Goal: Task Accomplishment & Management: Complete application form

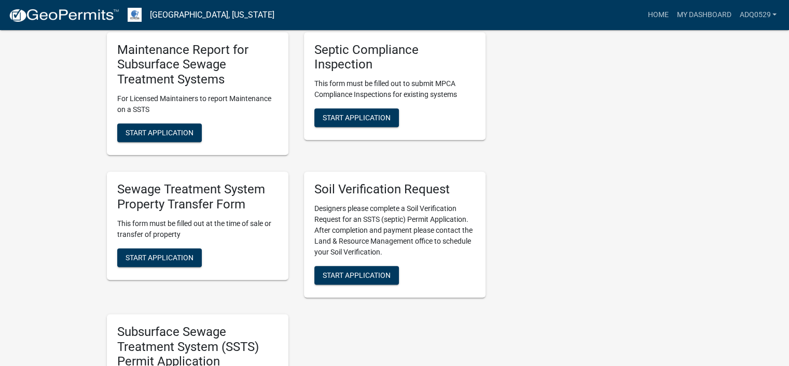
scroll to position [467, 0]
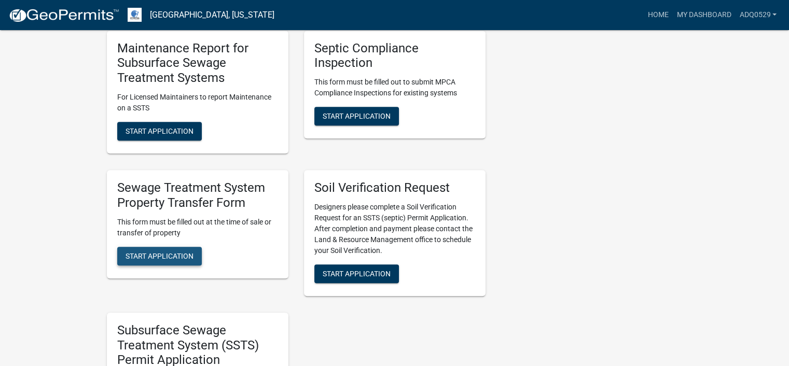
click at [185, 254] on span "Start Application" at bounding box center [160, 256] width 68 height 8
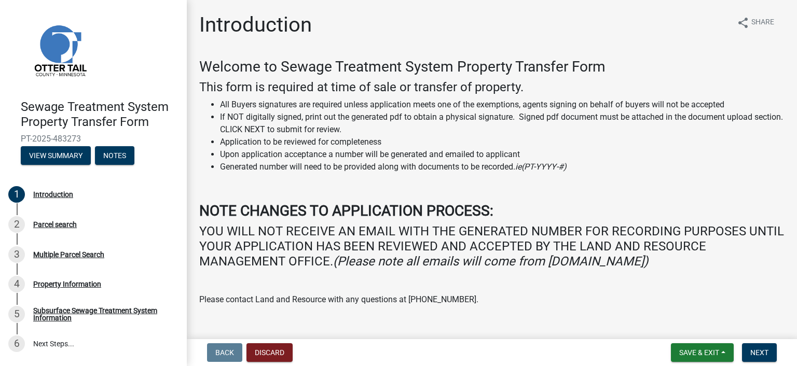
scroll to position [83, 0]
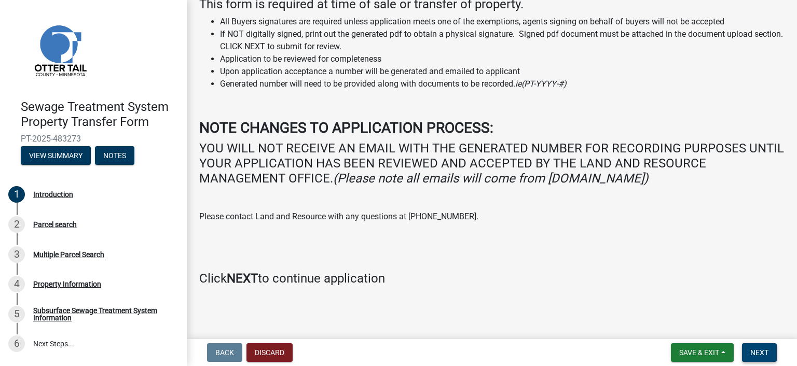
click at [753, 346] on button "Next" at bounding box center [759, 353] width 35 height 19
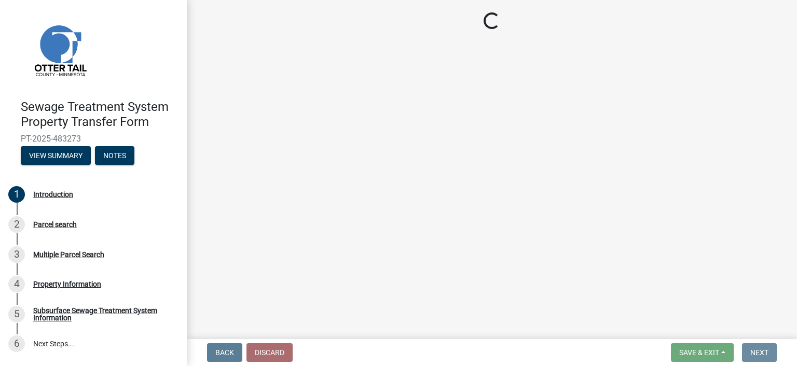
scroll to position [0, 0]
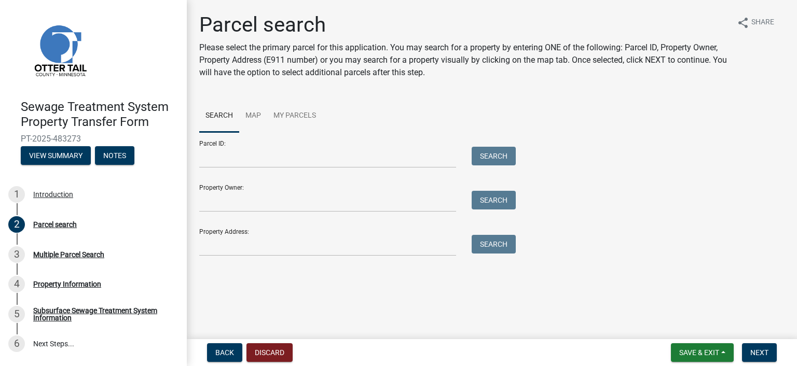
click at [278, 146] on div "Parcel ID: Search" at bounding box center [354, 150] width 311 height 36
click at [274, 157] on input "Parcel ID:" at bounding box center [327, 157] width 257 height 21
paste input "20.000.99.0292.000 SPLIT"
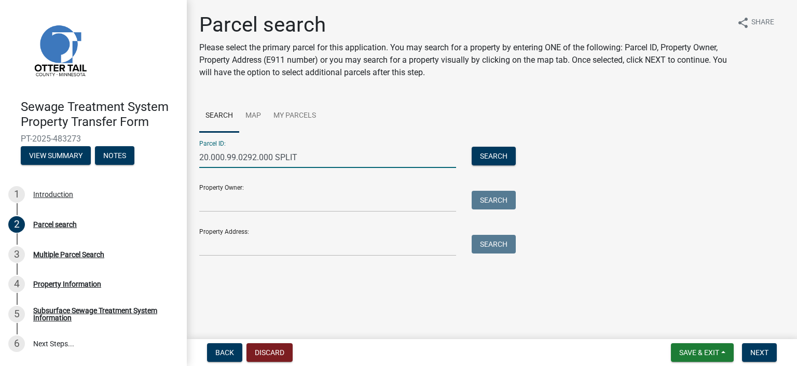
drag, startPoint x: 296, startPoint y: 158, endPoint x: 277, endPoint y: 160, distance: 19.3
click at [277, 160] on input "20.000.99.0292.000 SPLIT" at bounding box center [327, 157] width 257 height 21
type input "20.000.99.0292.000"
click at [489, 151] on button "Search" at bounding box center [494, 156] width 44 height 19
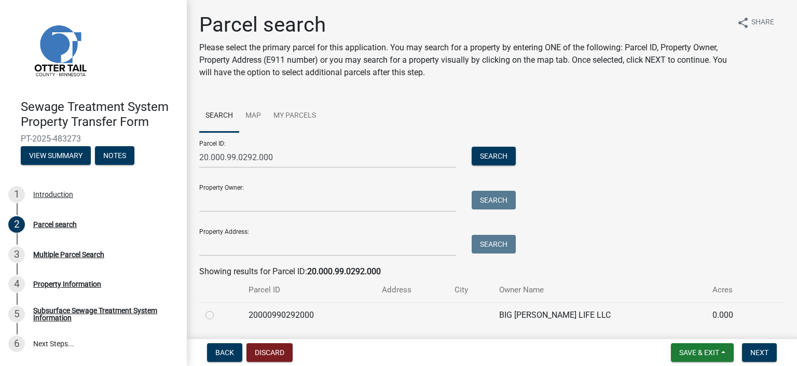
click at [218, 309] on label at bounding box center [218, 309] width 0 height 0
click at [218, 315] on input "radio" at bounding box center [221, 312] width 7 height 7
radio input "true"
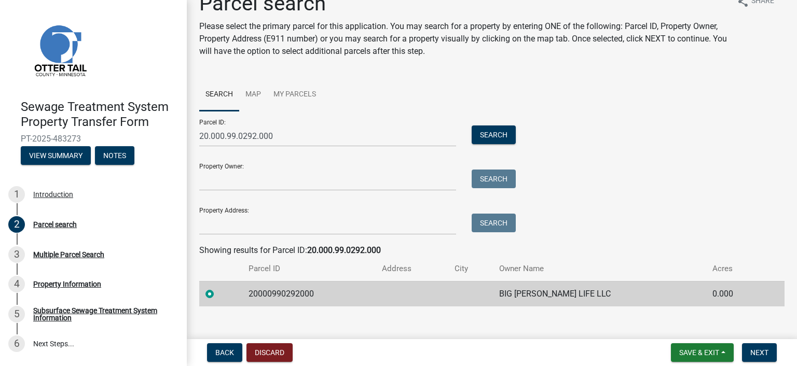
scroll to position [33, 0]
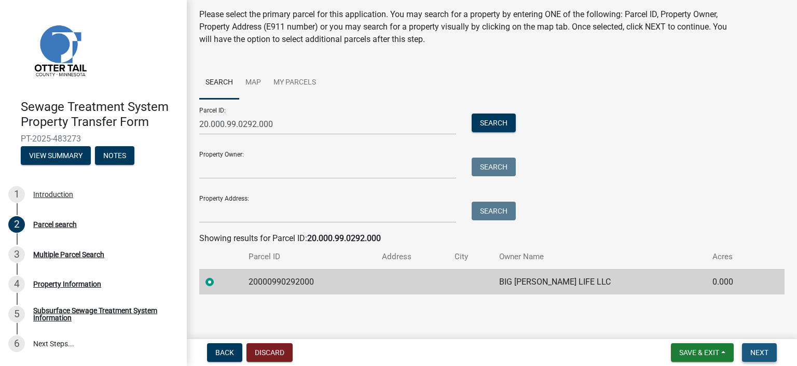
click at [748, 348] on button "Next" at bounding box center [759, 353] width 35 height 19
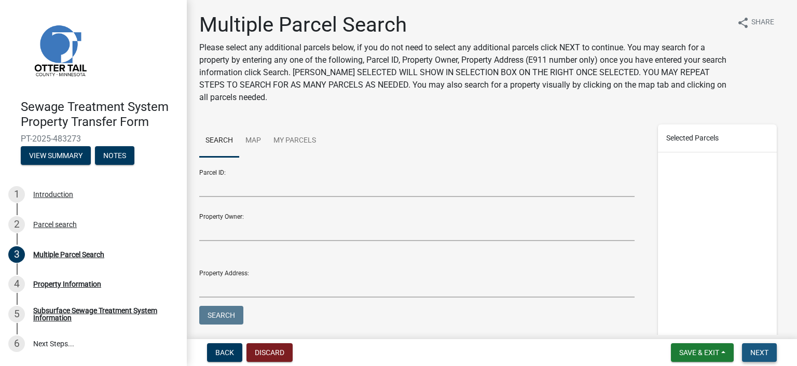
click at [745, 346] on button "Next" at bounding box center [759, 353] width 35 height 19
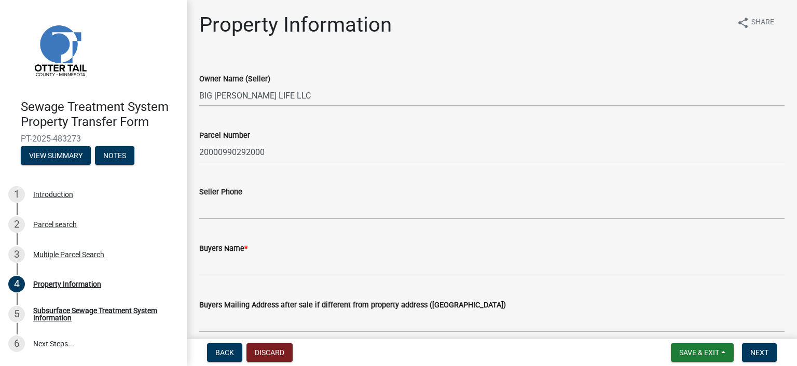
scroll to position [52, 0]
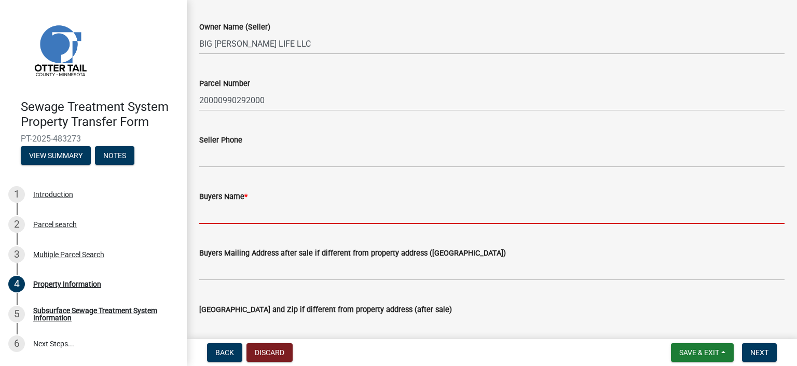
click at [203, 214] on input "Buyers Name *" at bounding box center [491, 213] width 585 height 21
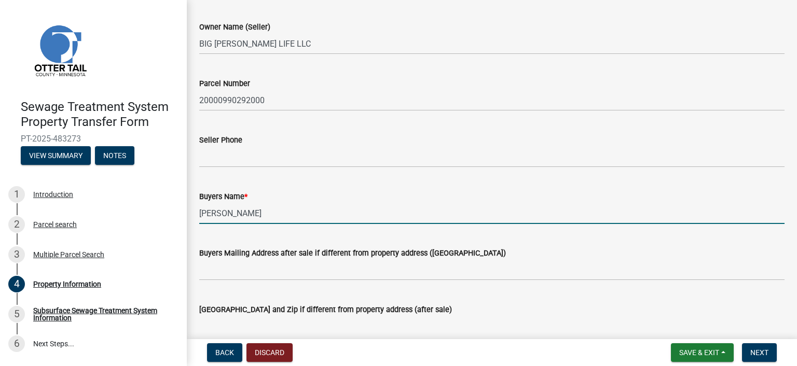
type input "[PERSON_NAME]"
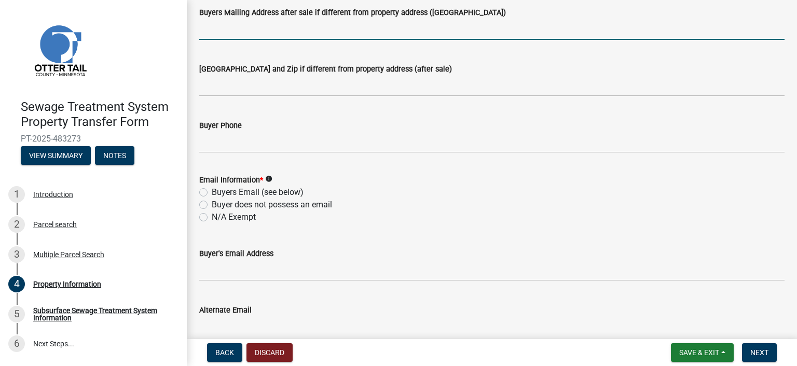
scroll to position [311, 0]
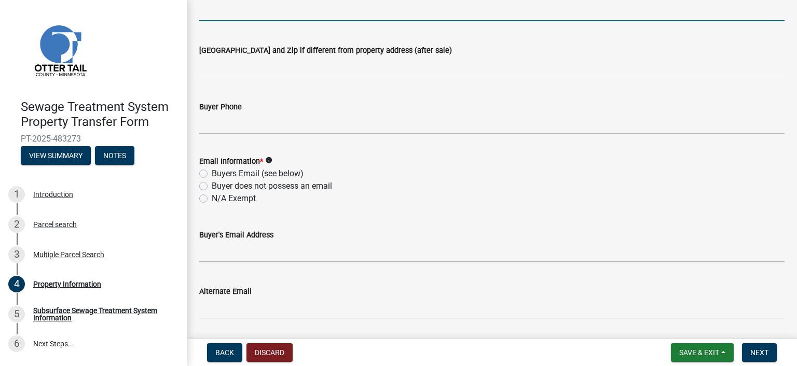
click at [212, 200] on label "N/A Exempt" at bounding box center [234, 199] width 44 height 12
click at [212, 199] on input "N/A Exempt" at bounding box center [215, 196] width 7 height 7
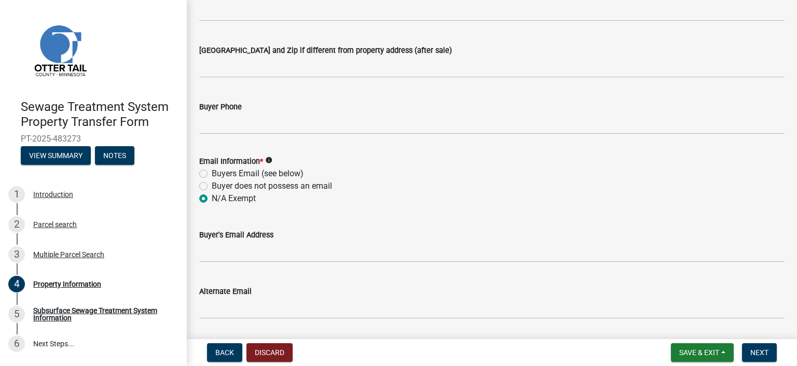
radio input "true"
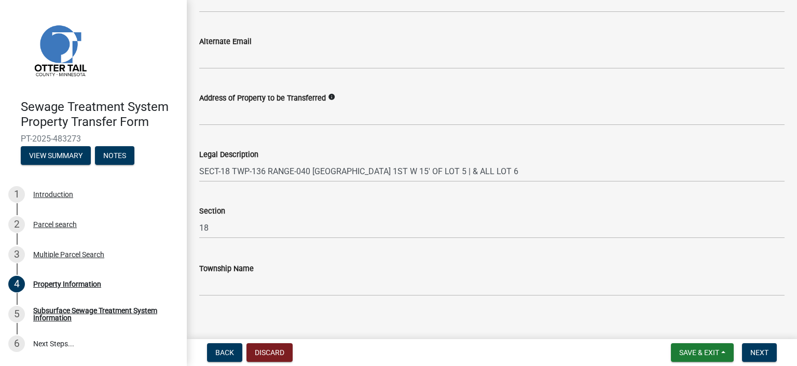
scroll to position [571, 0]
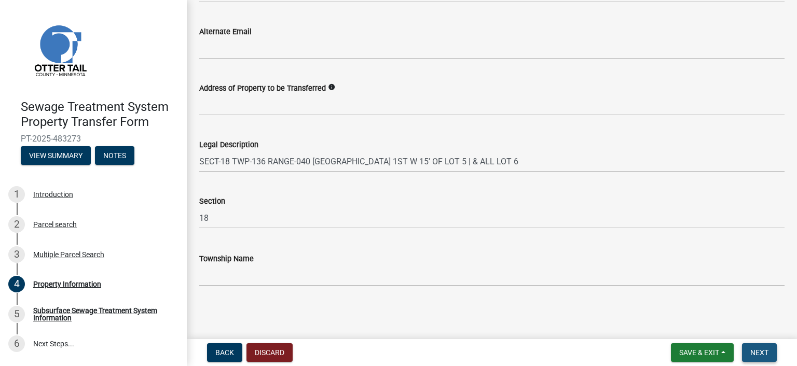
click at [751, 350] on span "Next" at bounding box center [759, 353] width 18 height 8
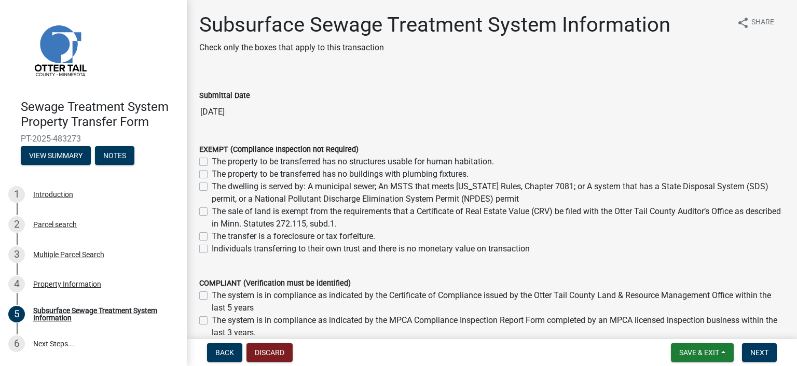
click at [208, 210] on div "The sale of land is exempt from the requirements that a Certificate of Real Est…" at bounding box center [491, 217] width 585 height 25
click at [212, 213] on label "The sale of land is exempt from the requirements that a Certificate of Real Est…" at bounding box center [498, 217] width 573 height 25
click at [212, 212] on input "The sale of land is exempt from the requirements that a Certificate of Real Est…" at bounding box center [215, 208] width 7 height 7
checkbox input "true"
checkbox input "false"
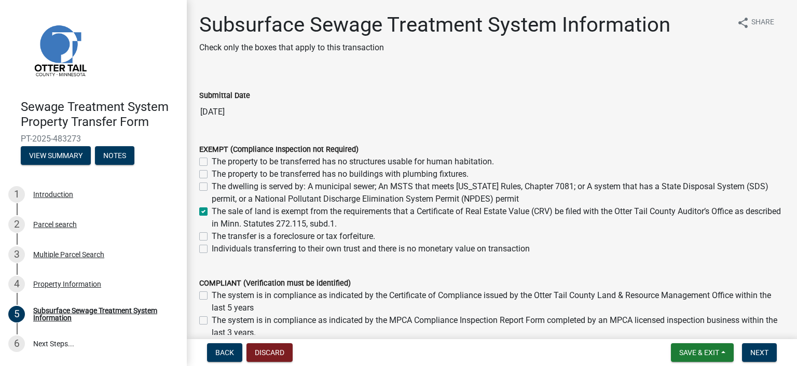
checkbox input "false"
checkbox input "true"
checkbox input "false"
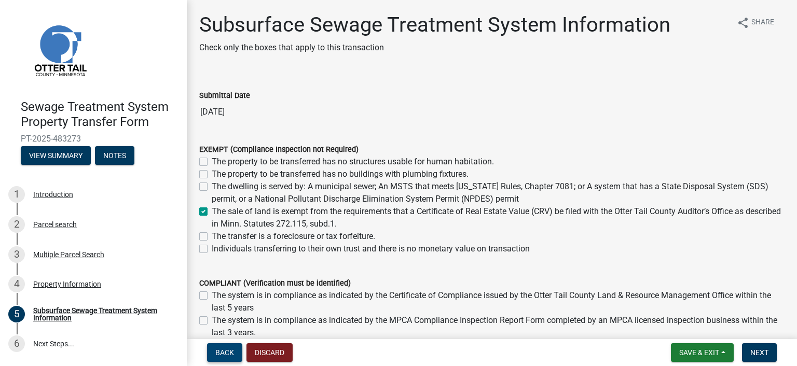
click at [220, 349] on span "Back" at bounding box center [224, 353] width 19 height 8
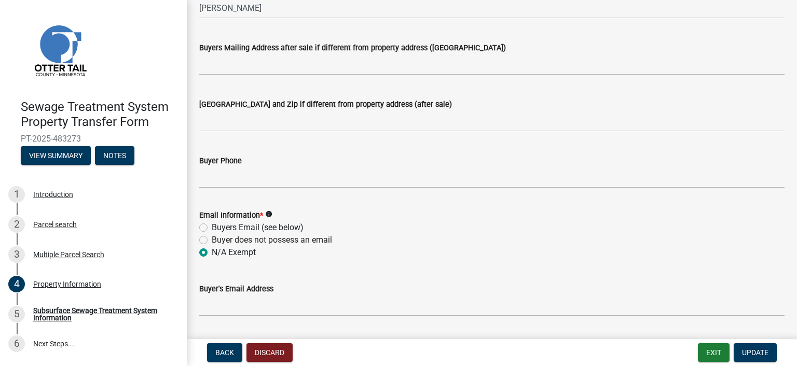
scroll to position [259, 0]
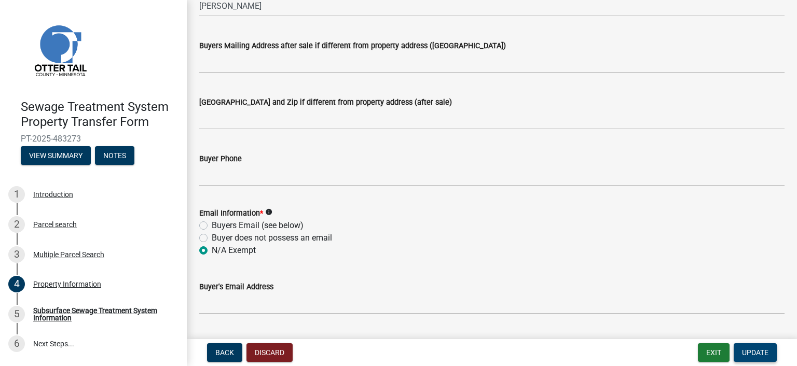
click at [744, 351] on span "Update" at bounding box center [755, 353] width 26 height 8
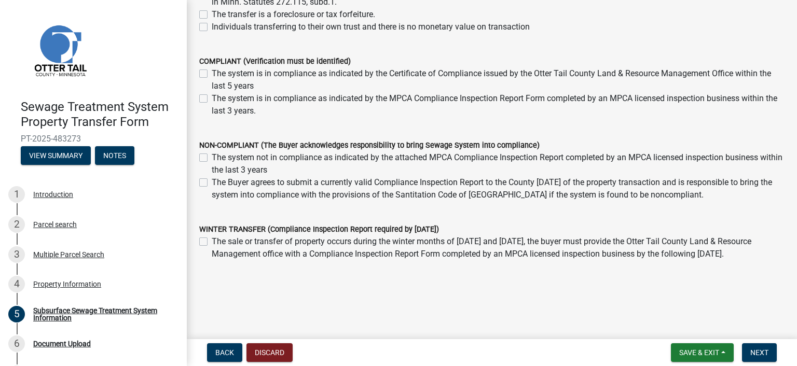
scroll to position [230, 0]
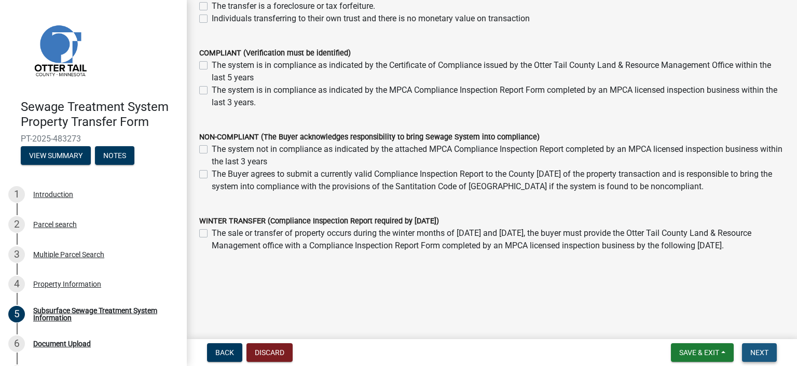
click at [752, 352] on span "Next" at bounding box center [759, 353] width 18 height 8
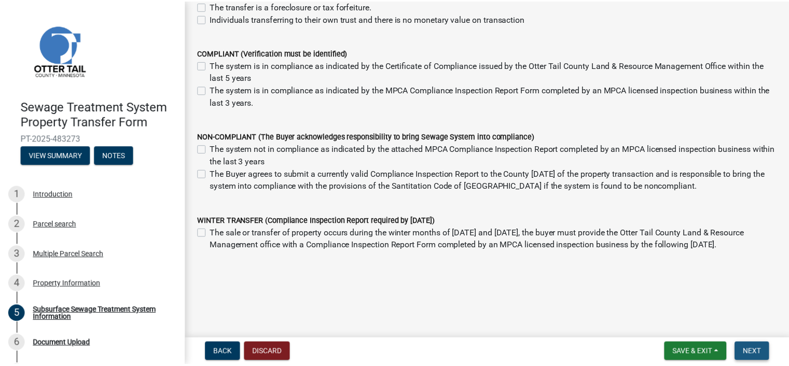
scroll to position [0, 0]
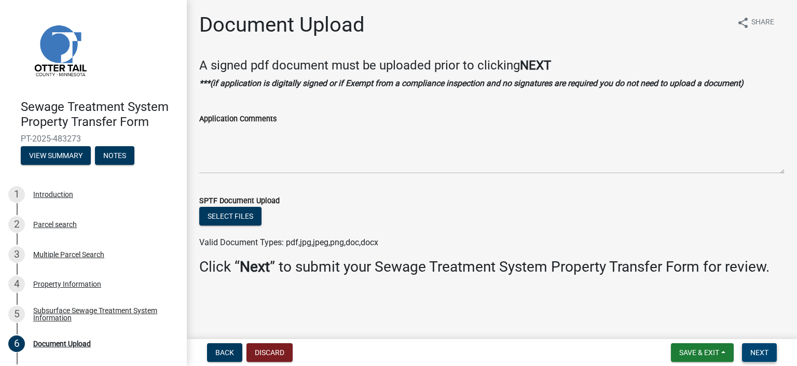
click at [767, 349] on span "Next" at bounding box center [759, 353] width 18 height 8
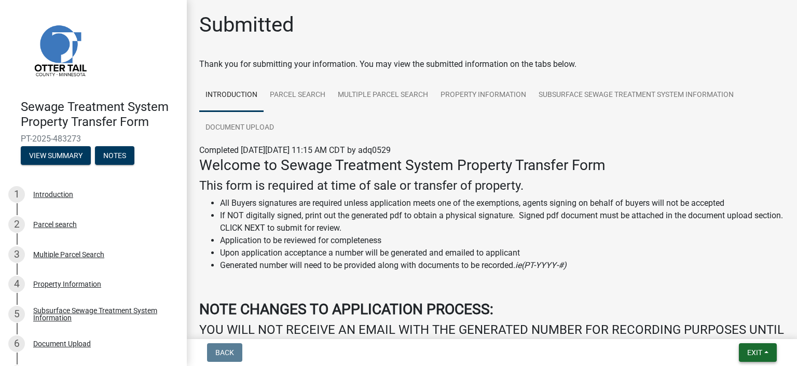
click at [753, 354] on span "Exit" at bounding box center [754, 353] width 15 height 8
click at [735, 332] on button "Save & Exit" at bounding box center [735, 325] width 83 height 25
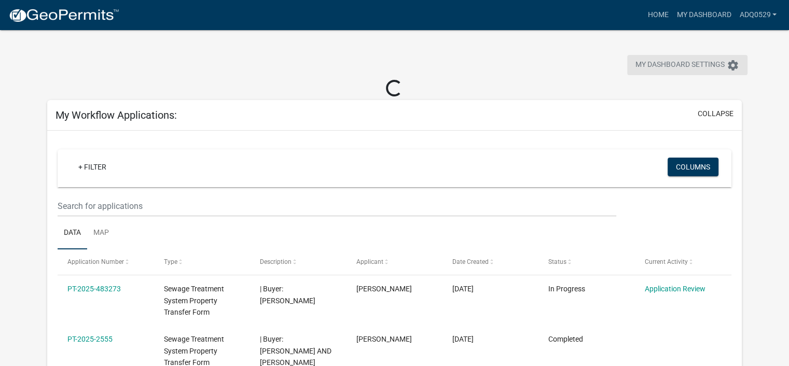
click at [671, 64] on span "My Dashboard Settings" at bounding box center [680, 65] width 89 height 12
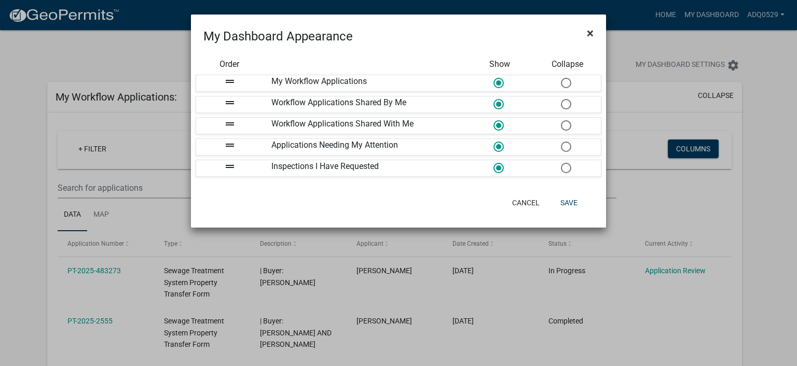
click at [587, 32] on span "×" at bounding box center [590, 33] width 7 height 15
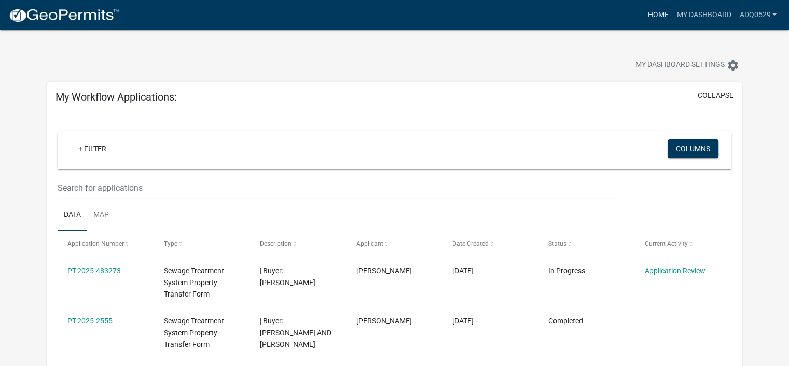
click at [654, 19] on link "Home" at bounding box center [657, 15] width 29 height 20
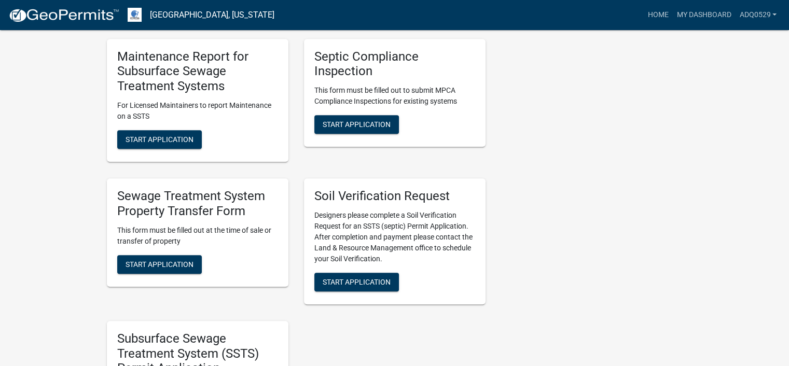
scroll to position [519, 0]
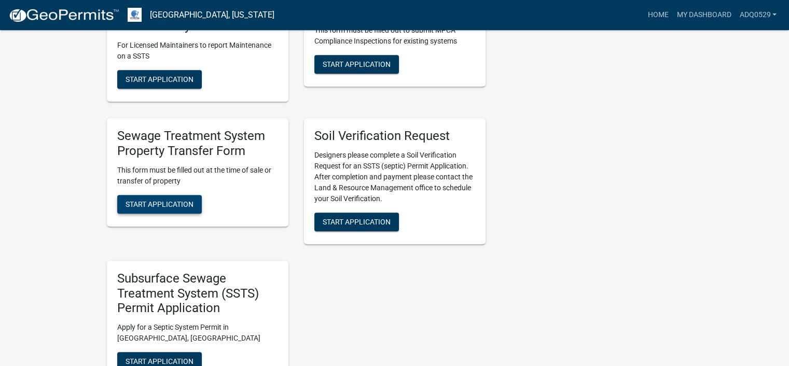
click at [184, 206] on span "Start Application" at bounding box center [160, 204] width 68 height 8
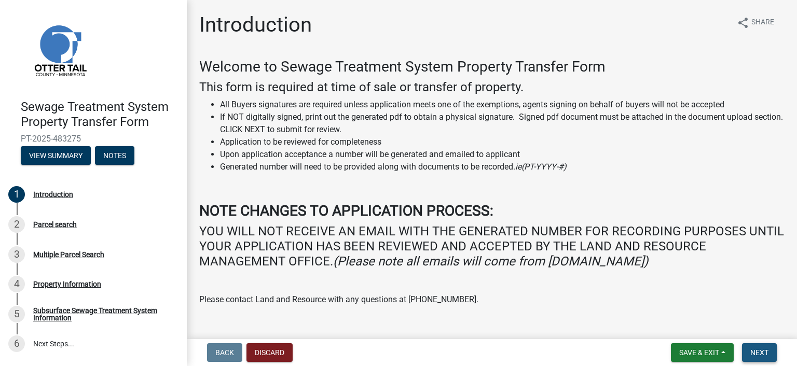
click at [756, 349] on span "Next" at bounding box center [759, 353] width 18 height 8
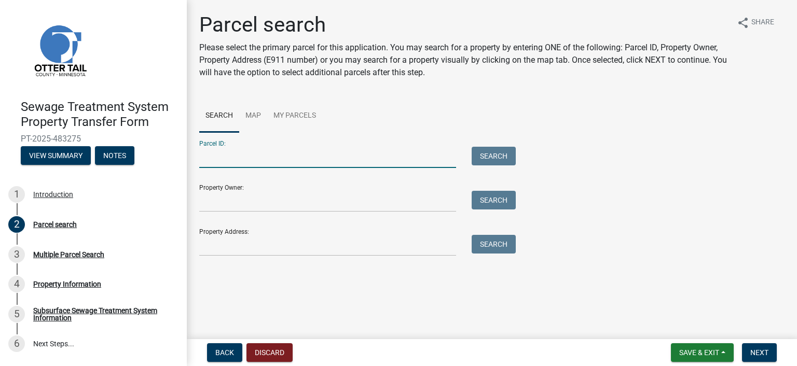
click at [323, 159] on input "Parcel ID:" at bounding box center [327, 157] width 257 height 21
click at [226, 354] on span "Back" at bounding box center [224, 353] width 19 height 8
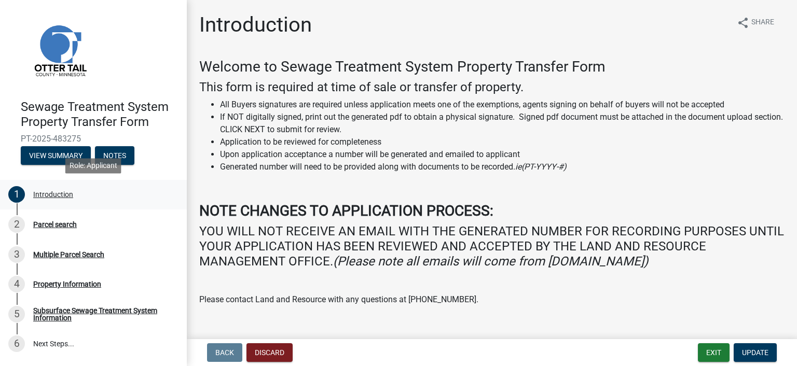
click at [61, 198] on div "Introduction" at bounding box center [53, 194] width 40 height 7
click at [749, 350] on span "Update" at bounding box center [755, 353] width 26 height 8
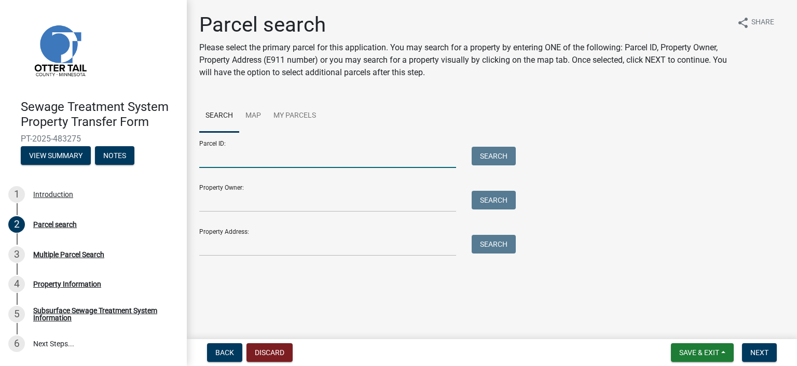
click at [269, 161] on input "Parcel ID:" at bounding box center [327, 157] width 257 height 21
type input "20000990292000"
click at [501, 150] on button "Search" at bounding box center [494, 156] width 44 height 19
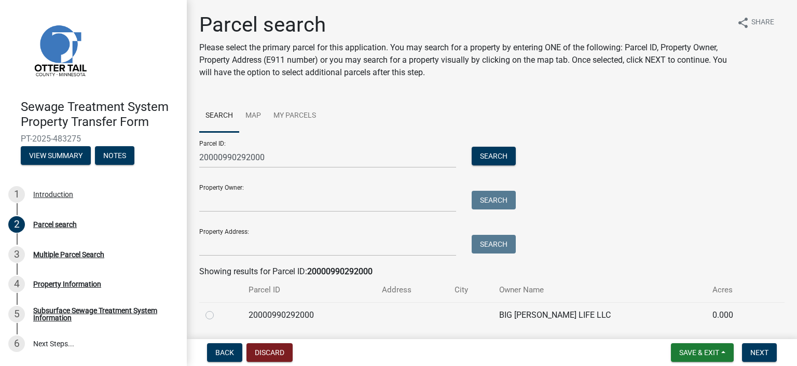
click at [218, 309] on label at bounding box center [218, 309] width 0 height 0
click at [218, 315] on input "radio" at bounding box center [221, 312] width 7 height 7
radio input "true"
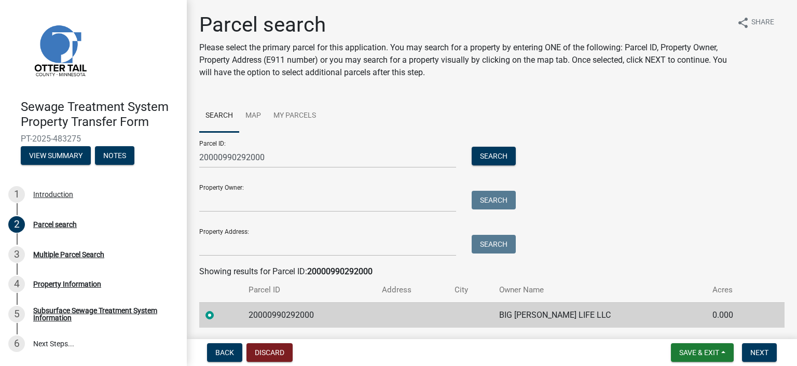
scroll to position [33, 0]
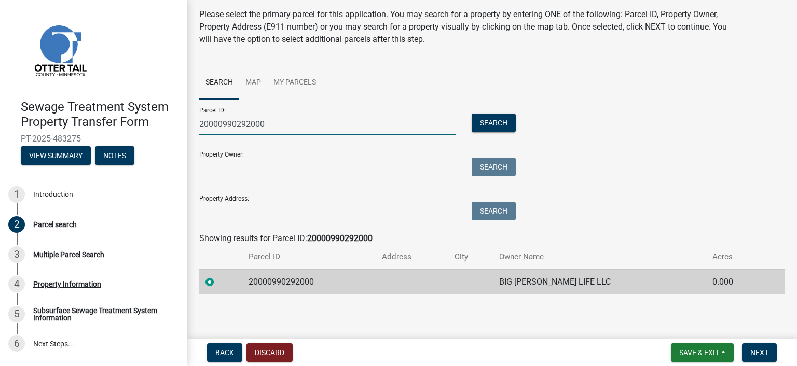
click at [252, 125] on input "20000990292000" at bounding box center [327, 124] width 257 height 21
type input "20000990291000"
click at [502, 121] on button "Search" at bounding box center [494, 123] width 44 height 19
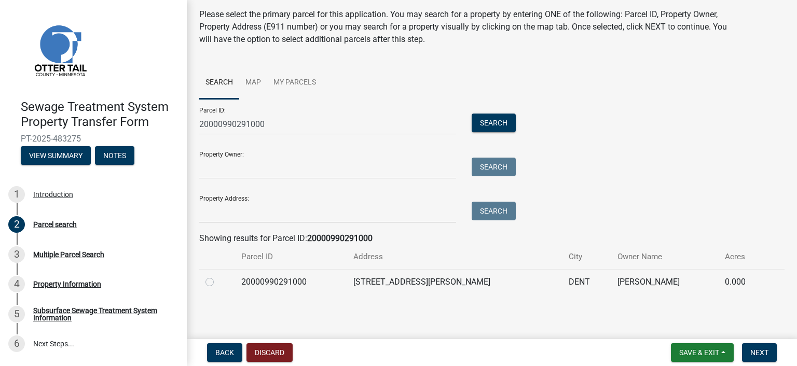
click at [218, 276] on label at bounding box center [218, 276] width 0 height 0
click at [218, 282] on input "radio" at bounding box center [221, 279] width 7 height 7
radio input "true"
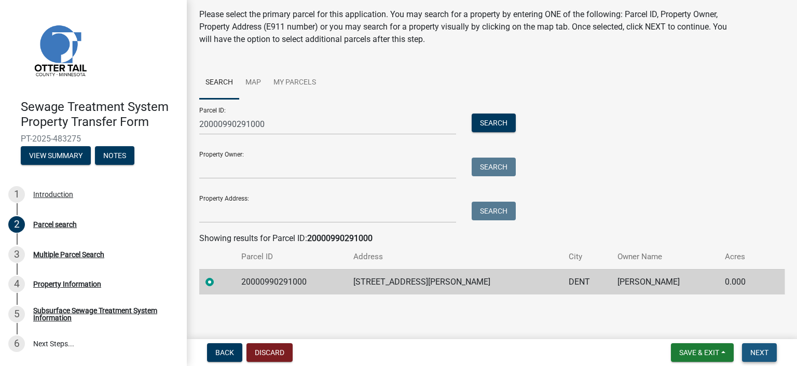
click at [763, 349] on span "Next" at bounding box center [759, 353] width 18 height 8
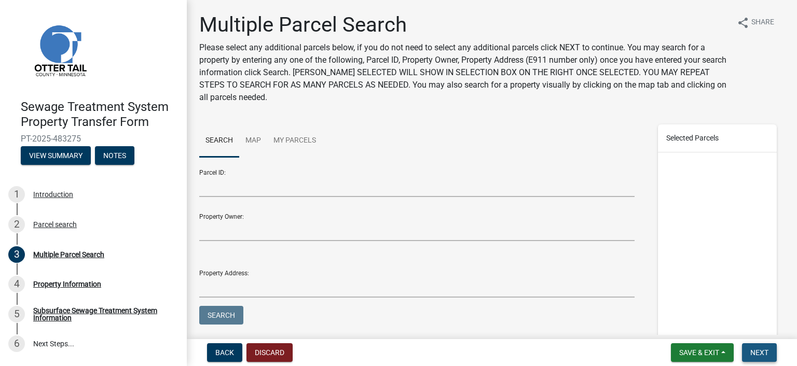
click at [752, 345] on button "Next" at bounding box center [759, 353] width 35 height 19
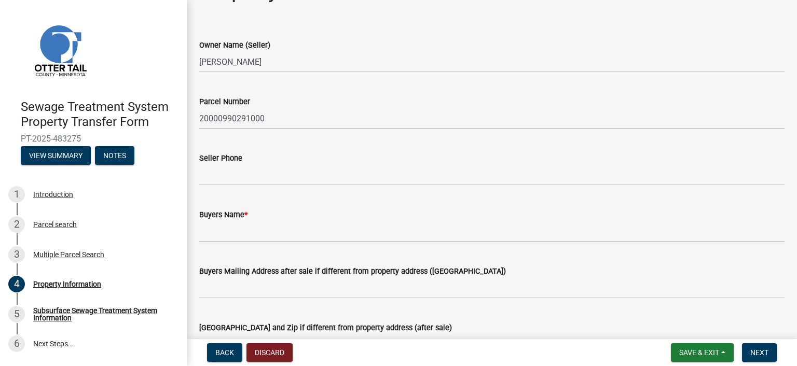
scroll to position [52, 0]
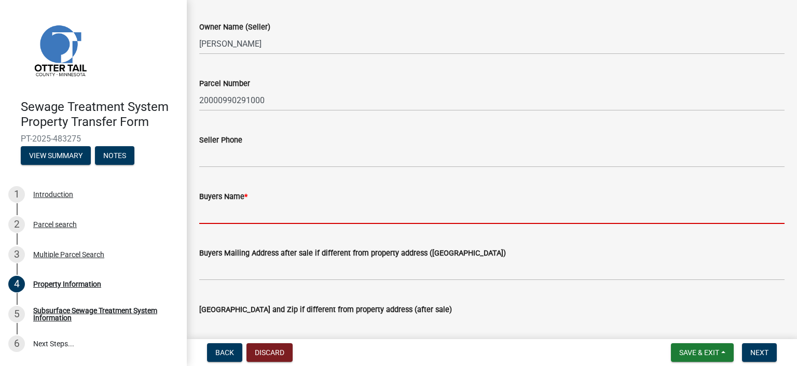
click at [274, 217] on input "Buyers Name *" at bounding box center [491, 213] width 585 height 21
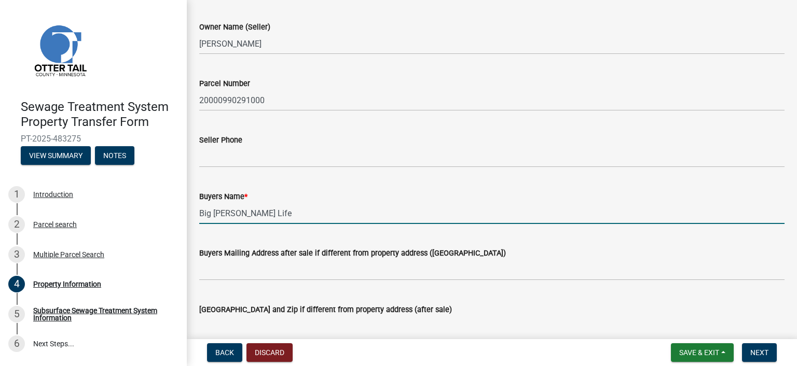
type input "Big [PERSON_NAME] Life"
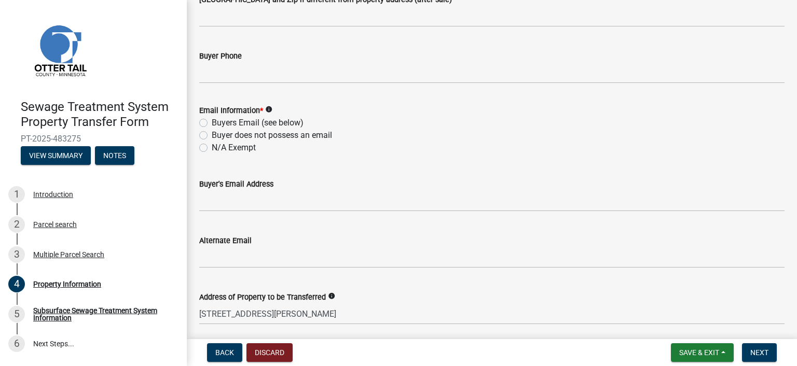
scroll to position [363, 0]
click at [224, 144] on label "N/A Exempt" at bounding box center [234, 147] width 44 height 12
click at [218, 144] on input "N/A Exempt" at bounding box center [215, 144] width 7 height 7
radio input "true"
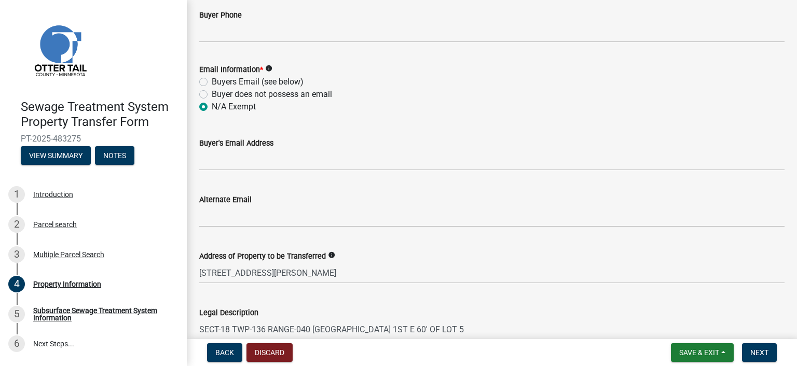
scroll to position [571, 0]
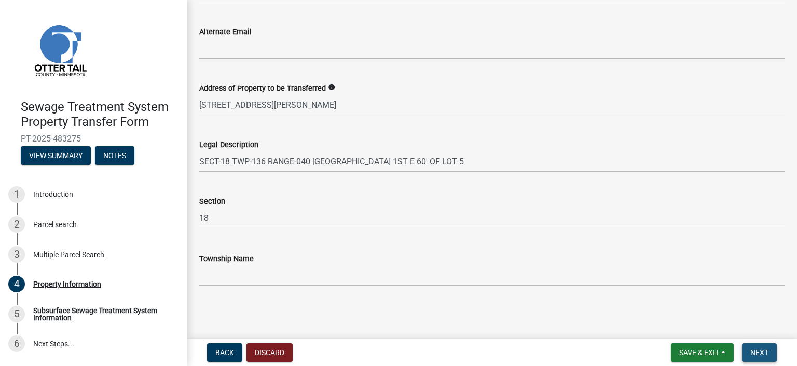
click at [758, 349] on span "Next" at bounding box center [759, 353] width 18 height 8
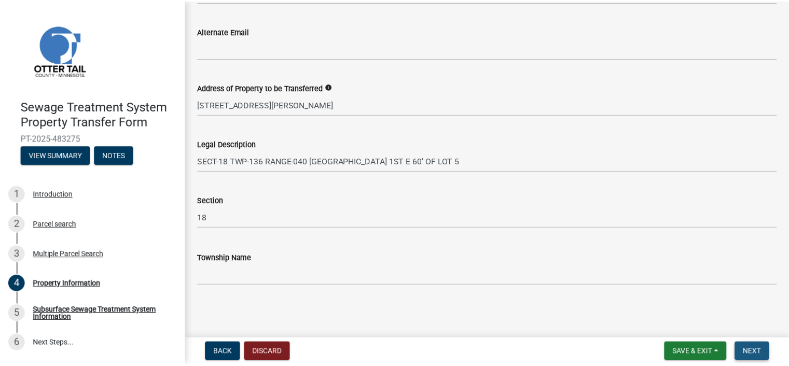
scroll to position [0, 0]
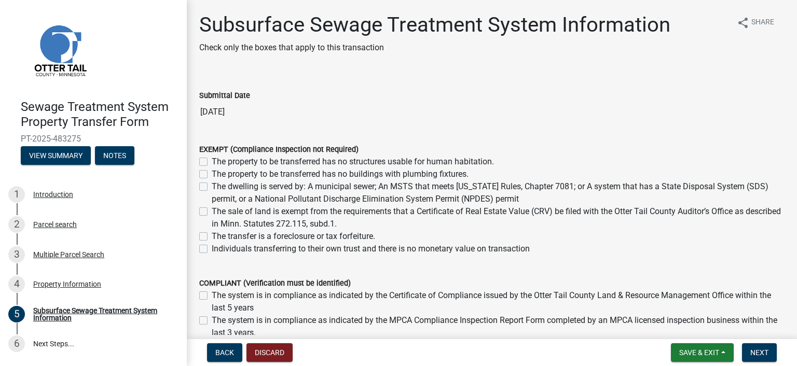
click at [208, 214] on div "The sale of land is exempt from the requirements that a Certificate of Real Est…" at bounding box center [491, 217] width 585 height 25
click at [212, 213] on label "The sale of land is exempt from the requirements that a Certificate of Real Est…" at bounding box center [498, 217] width 573 height 25
click at [212, 212] on input "The sale of land is exempt from the requirements that a Certificate of Real Est…" at bounding box center [215, 208] width 7 height 7
checkbox input "true"
checkbox input "false"
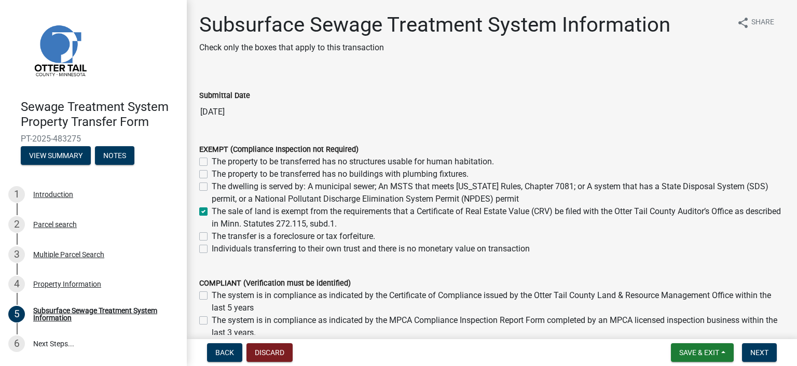
checkbox input "false"
checkbox input "true"
checkbox input "false"
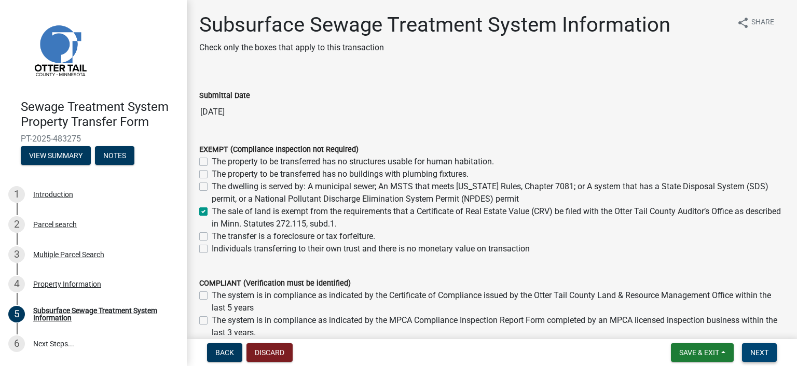
click at [761, 349] on span "Next" at bounding box center [759, 353] width 18 height 8
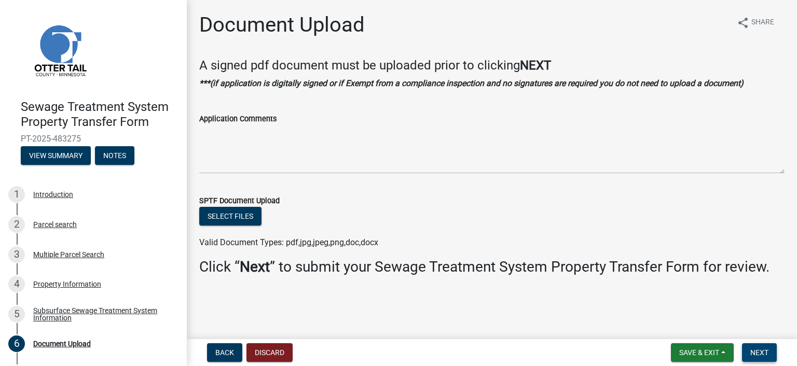
click at [758, 350] on span "Next" at bounding box center [759, 353] width 18 height 8
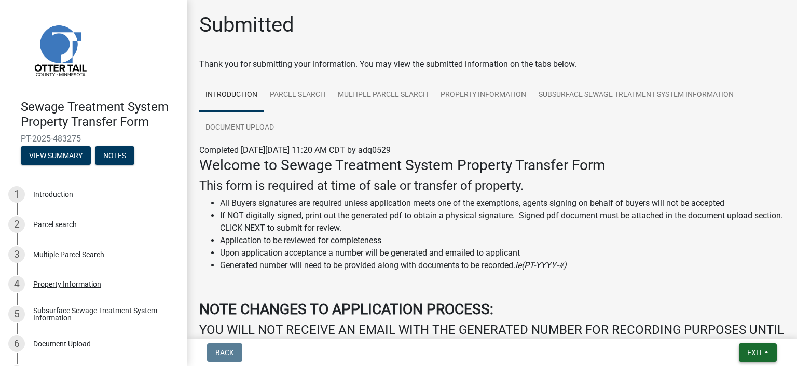
click at [751, 349] on span "Exit" at bounding box center [754, 353] width 15 height 8
click at [743, 326] on button "Save & Exit" at bounding box center [735, 325] width 83 height 25
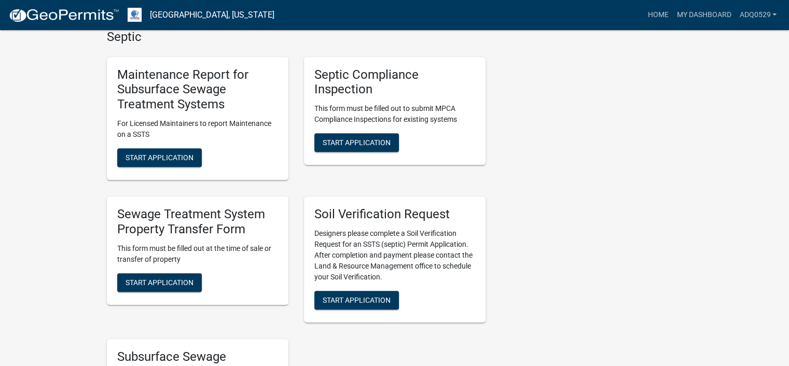
scroll to position [467, 0]
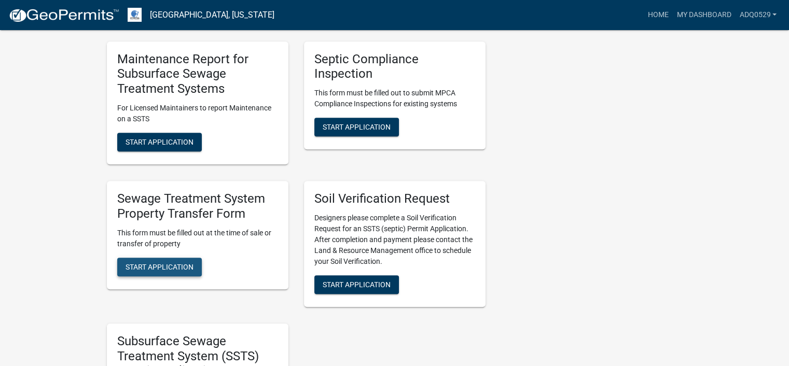
click at [179, 268] on span "Start Application" at bounding box center [160, 267] width 68 height 8
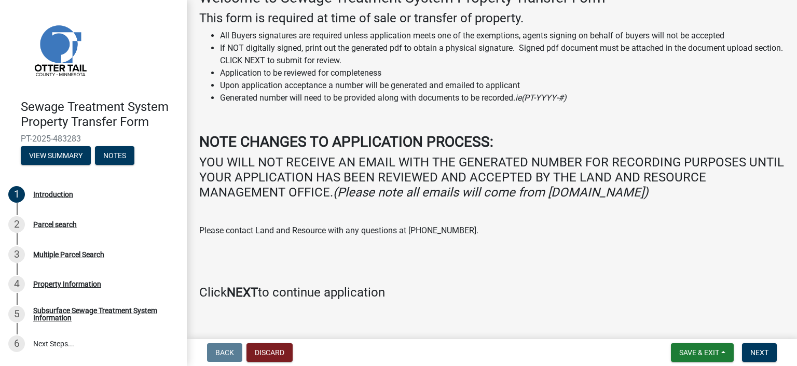
scroll to position [83, 0]
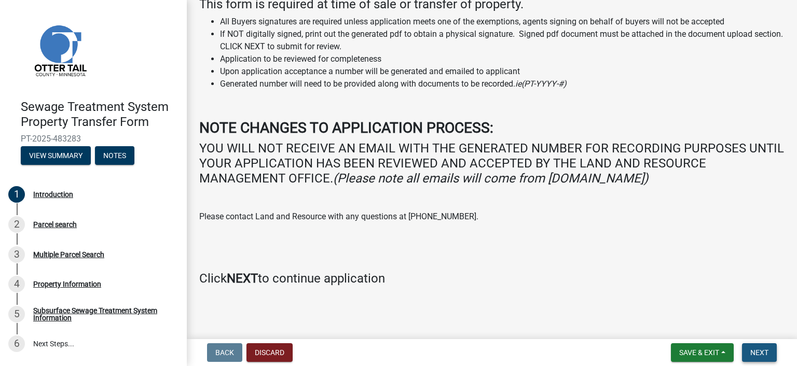
click at [758, 350] on span "Next" at bounding box center [759, 353] width 18 height 8
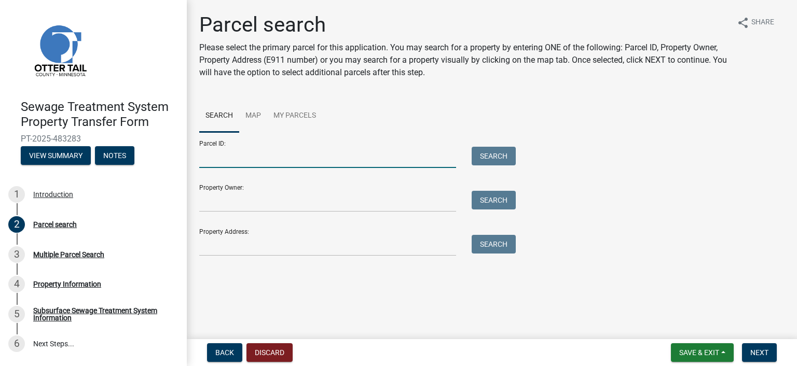
click at [356, 164] on input "Parcel ID:" at bounding box center [327, 157] width 257 height 21
click at [250, 162] on input "Parcel ID:" at bounding box center [327, 157] width 257 height 21
paste input "20.000.99.0293.000 SPLIT"
type input "20.000.99.0293.000"
click at [482, 149] on button "Search" at bounding box center [494, 156] width 44 height 19
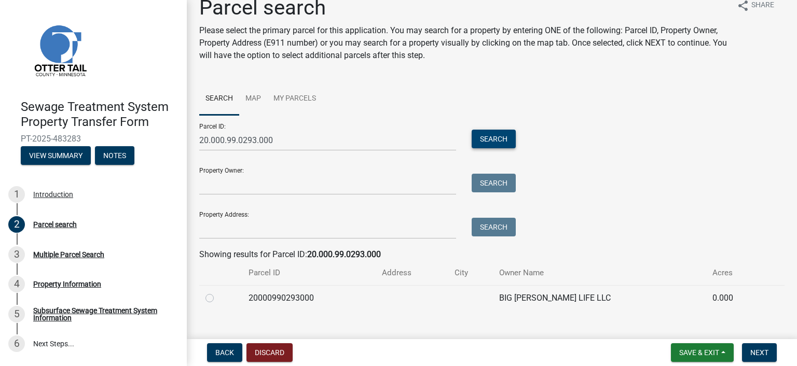
scroll to position [33, 0]
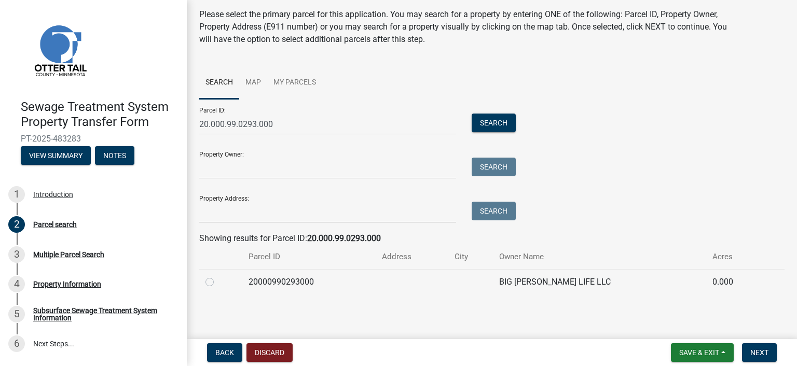
click at [218, 276] on label at bounding box center [218, 276] width 0 height 0
click at [218, 283] on input "radio" at bounding box center [221, 279] width 7 height 7
radio input "true"
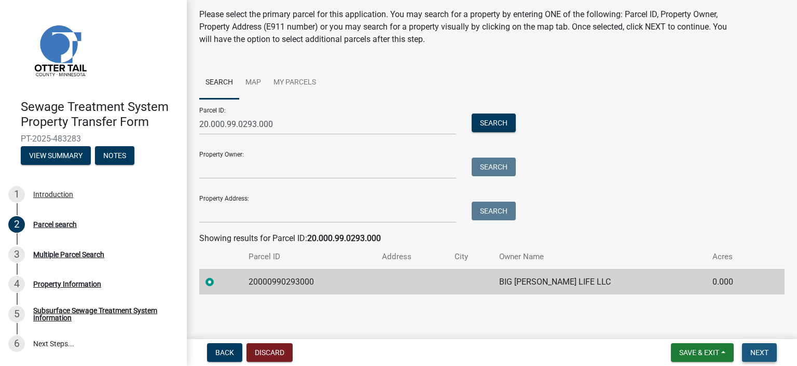
click at [760, 350] on span "Next" at bounding box center [759, 353] width 18 height 8
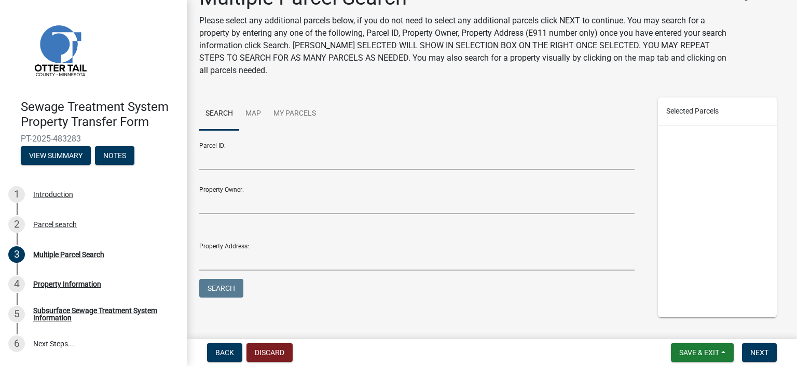
scroll to position [79, 0]
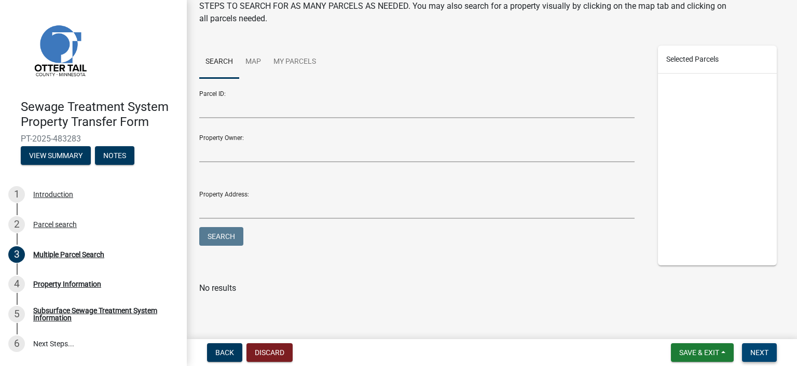
click at [752, 349] on span "Next" at bounding box center [759, 353] width 18 height 8
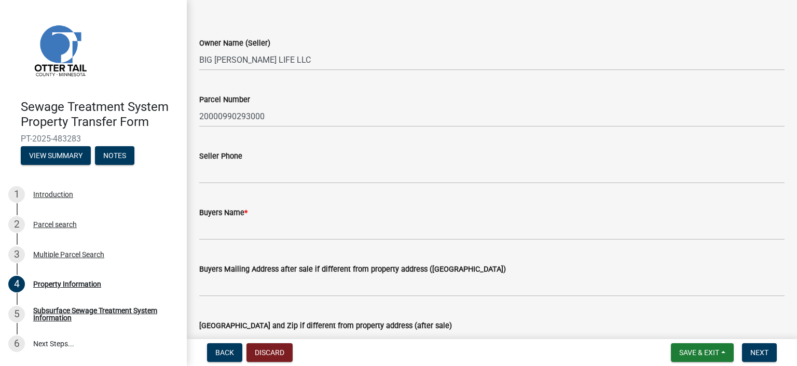
scroll to position [52, 0]
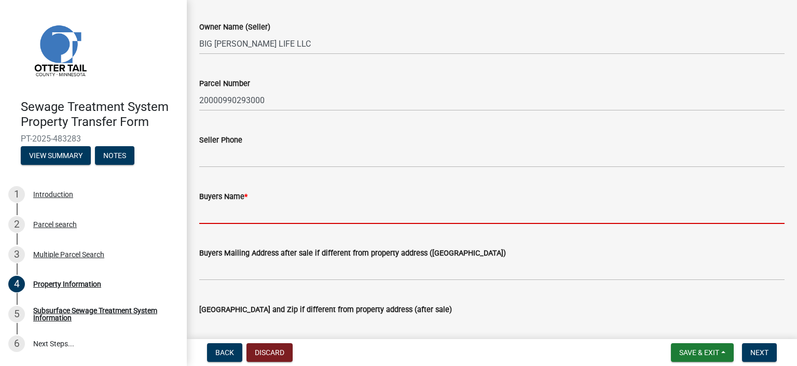
click at [262, 210] on input "Buyers Name *" at bounding box center [491, 213] width 585 height 21
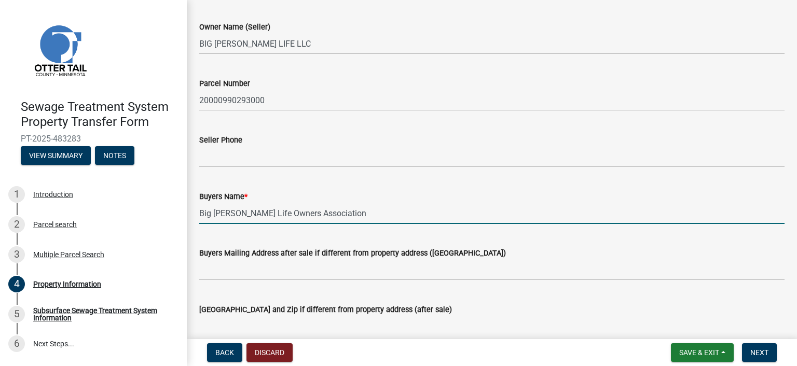
type input "Big [PERSON_NAME] Life Owners Association"
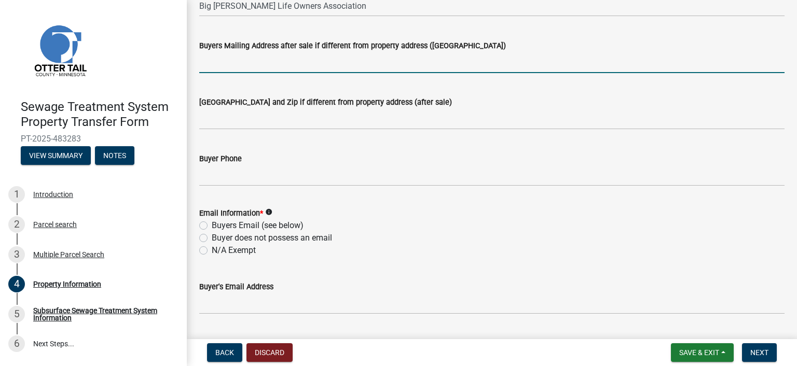
scroll to position [311, 0]
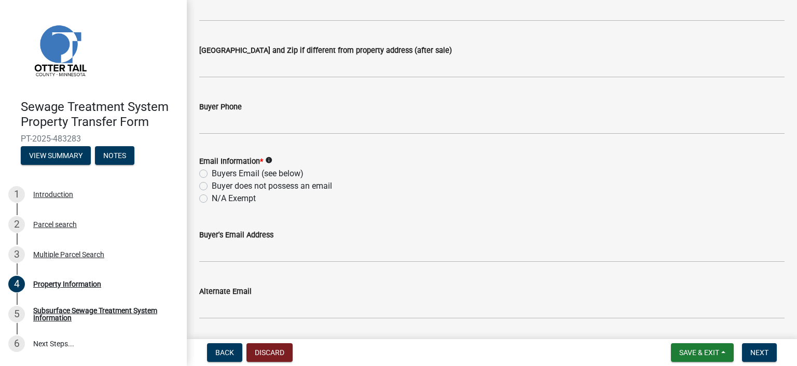
click at [255, 199] on label "N/A Exempt" at bounding box center [234, 199] width 44 height 12
click at [218, 199] on input "N/A Exempt" at bounding box center [215, 196] width 7 height 7
radio input "true"
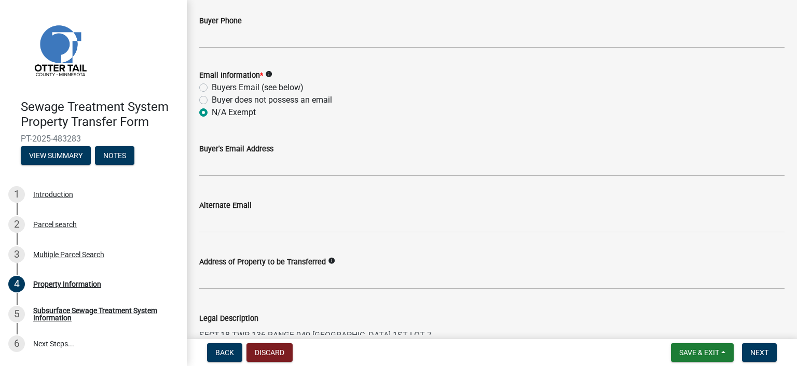
scroll to position [571, 0]
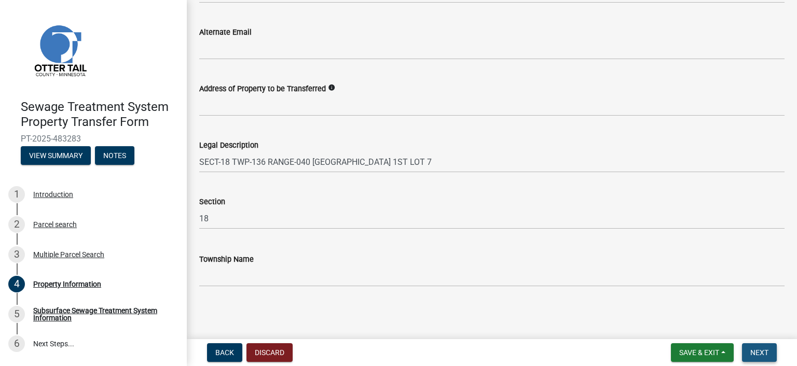
click at [750, 349] on span "Next" at bounding box center [759, 353] width 18 height 8
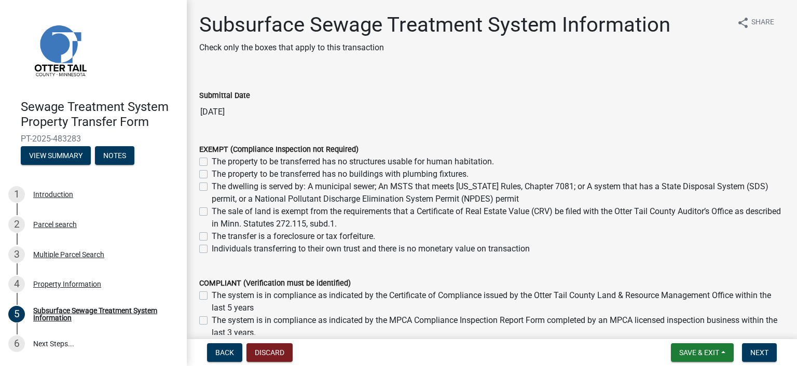
click at [212, 212] on label "The sale of land is exempt from the requirements that a Certificate of Real Est…" at bounding box center [498, 217] width 573 height 25
click at [212, 212] on input "The sale of land is exempt from the requirements that a Certificate of Real Est…" at bounding box center [215, 208] width 7 height 7
checkbox input "true"
checkbox input "false"
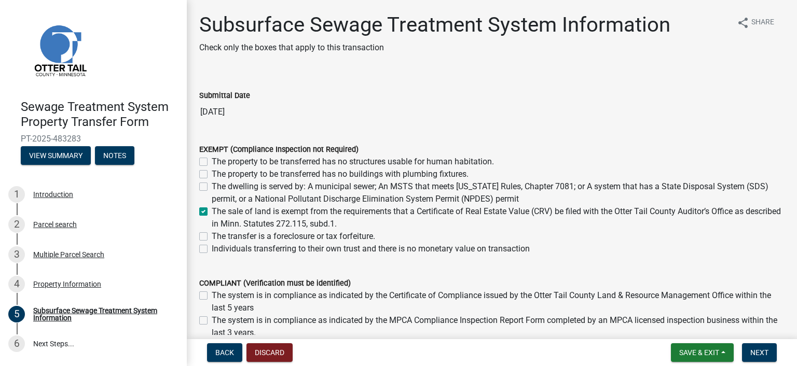
checkbox input "false"
checkbox input "true"
checkbox input "false"
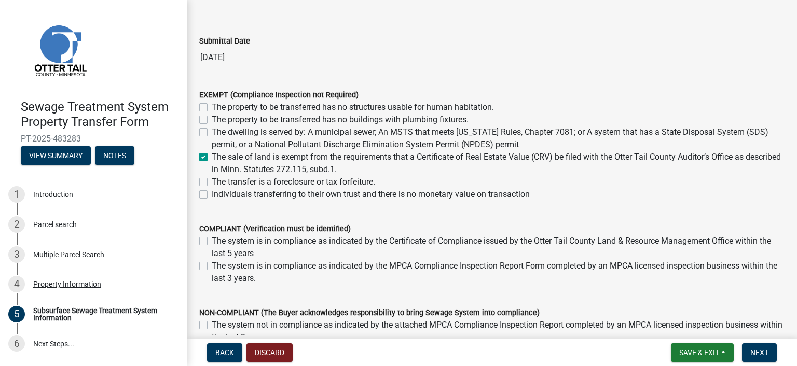
scroll to position [208, 0]
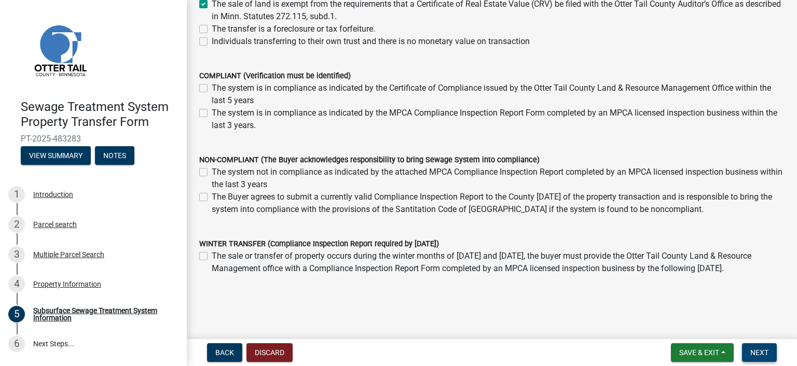
click at [758, 349] on span "Next" at bounding box center [759, 353] width 18 height 8
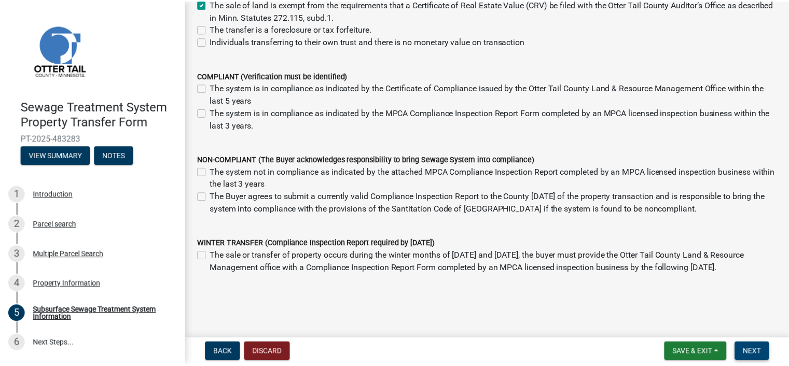
scroll to position [0, 0]
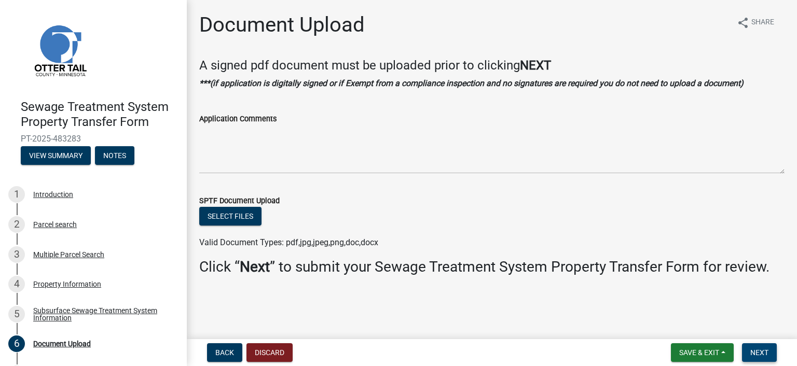
click at [750, 352] on span "Next" at bounding box center [759, 353] width 18 height 8
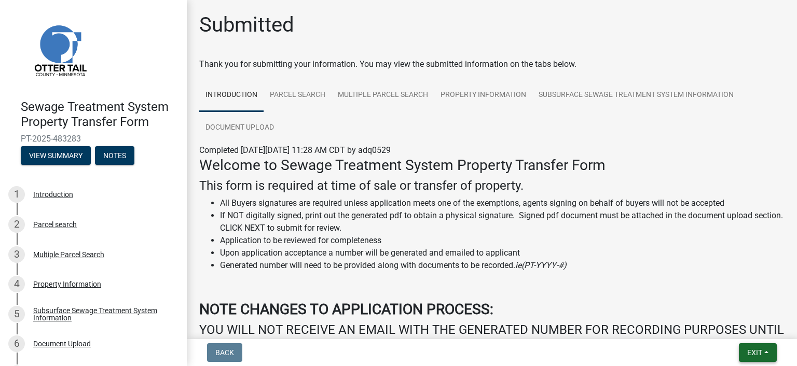
click at [750, 349] on span "Exit" at bounding box center [754, 353] width 15 height 8
click at [740, 330] on button "Save & Exit" at bounding box center [735, 325] width 83 height 25
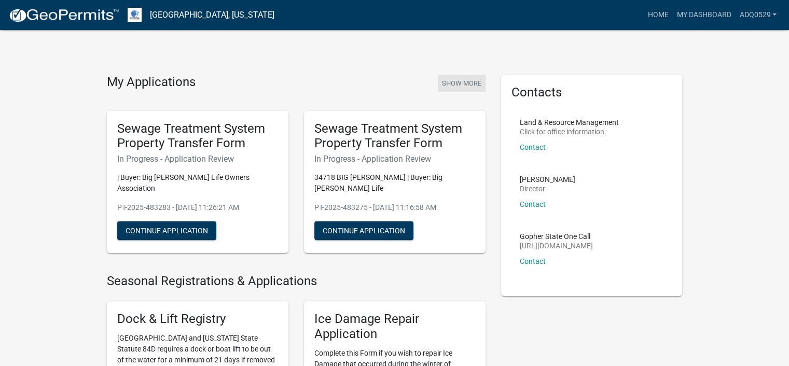
click at [471, 78] on button "Show More" at bounding box center [462, 83] width 48 height 17
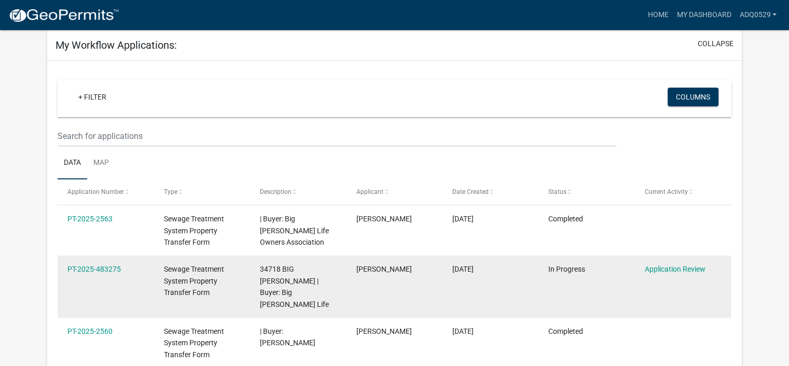
scroll to position [104, 0]
